Goal: Navigation & Orientation: Understand site structure

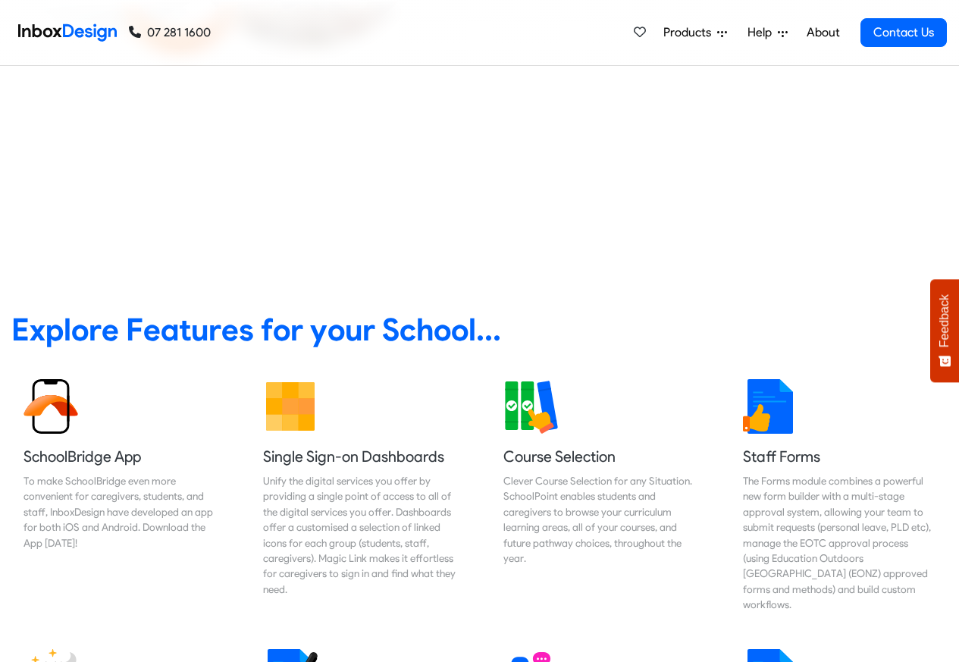
scroll to position [546, 0]
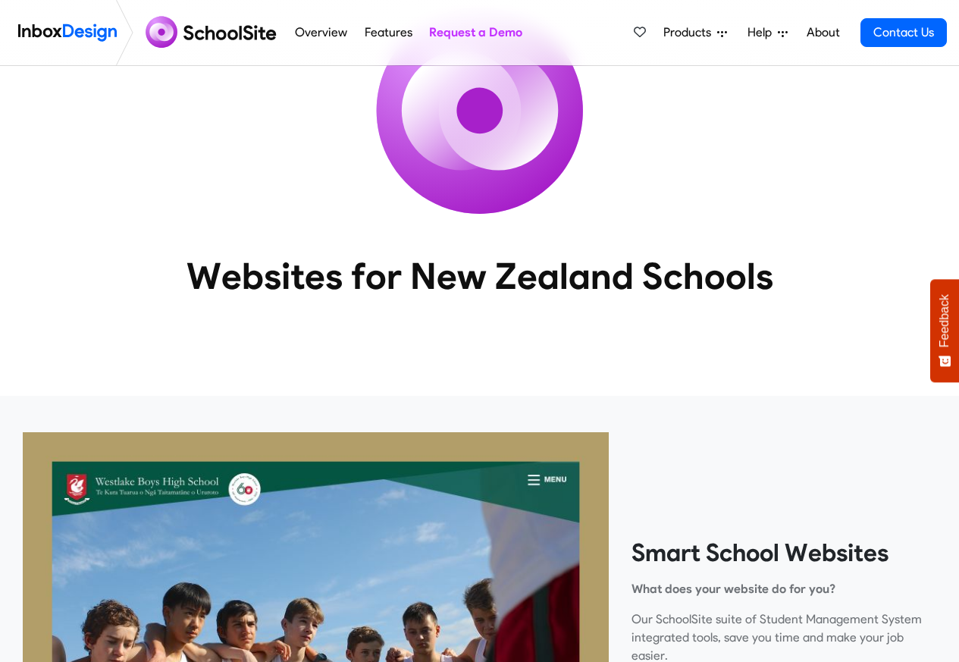
scroll to position [546, 0]
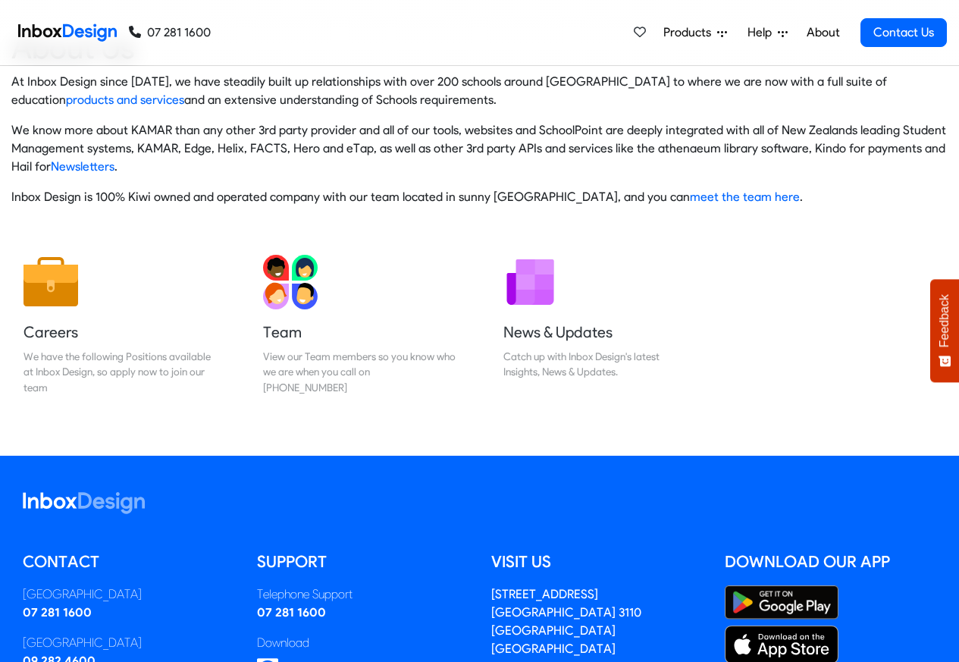
scroll to position [252, 0]
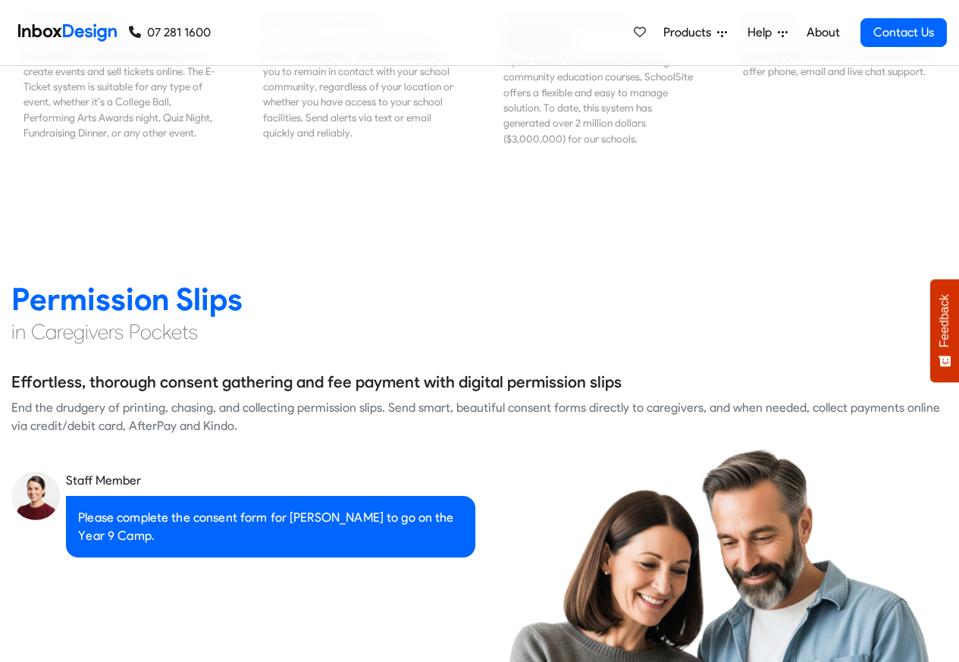
scroll to position [2365, 0]
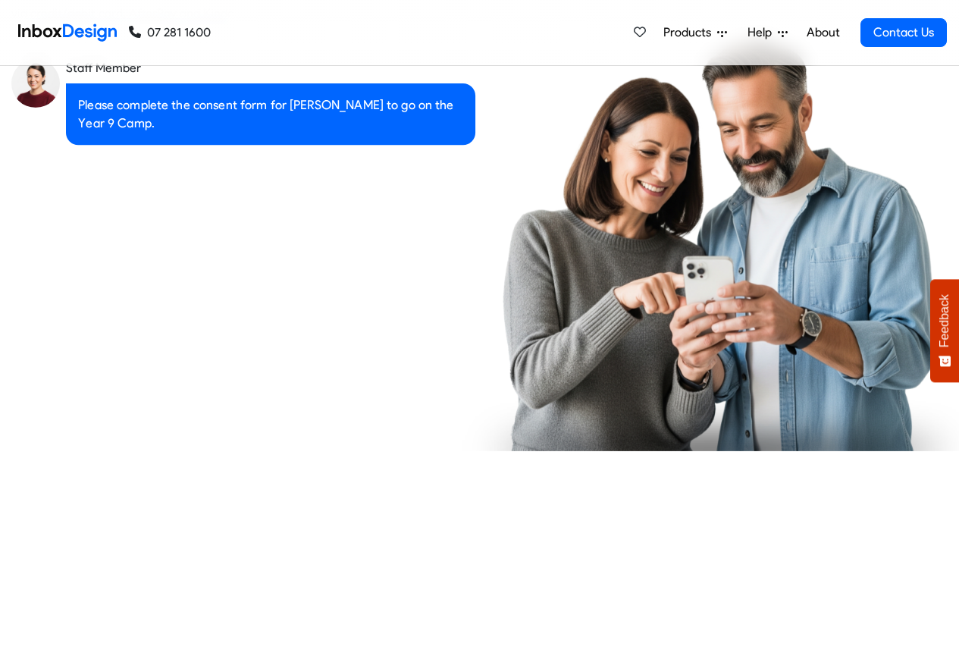
checkbox input "true"
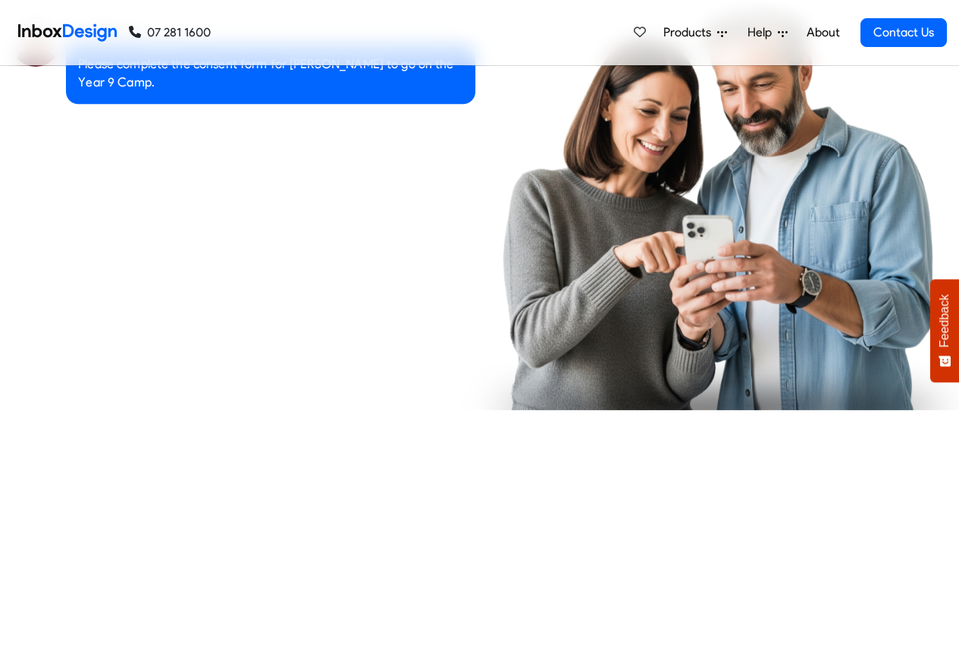
checkbox input "true"
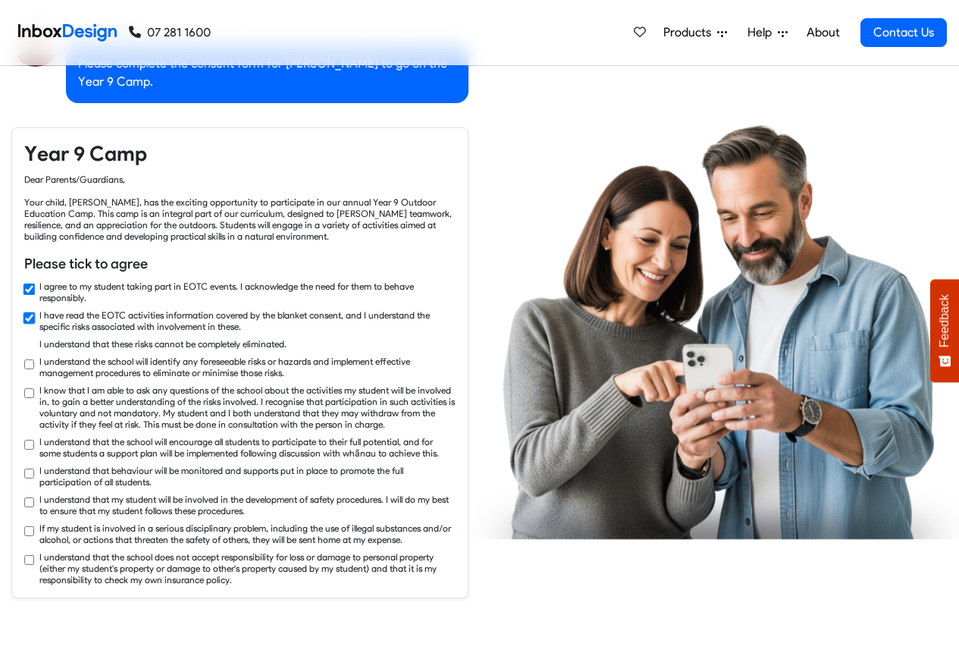
checkbox input "true"
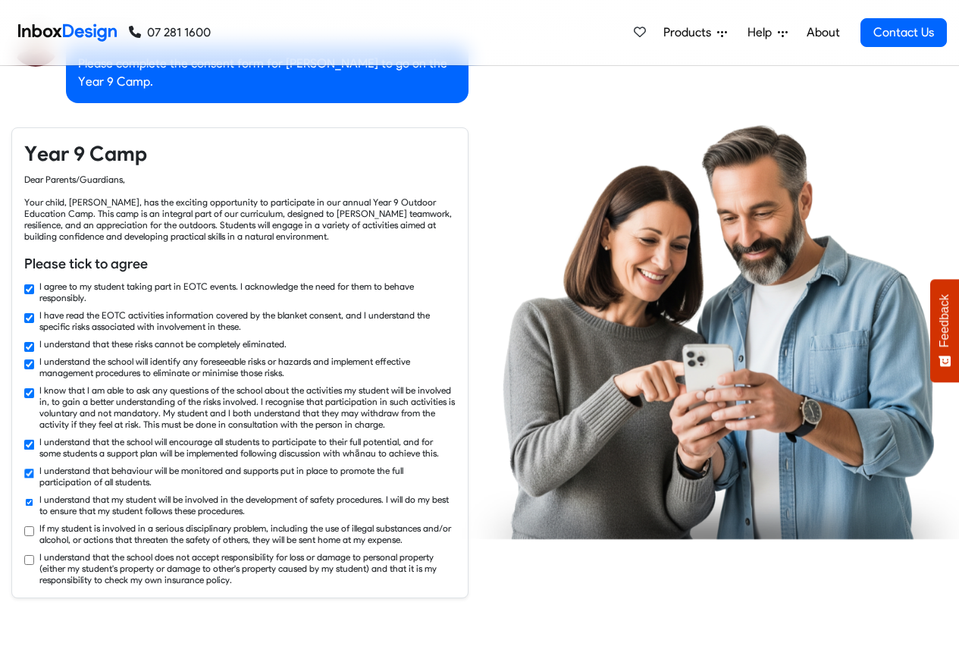
checkbox input "true"
